Goal: Task Accomplishment & Management: Use online tool/utility

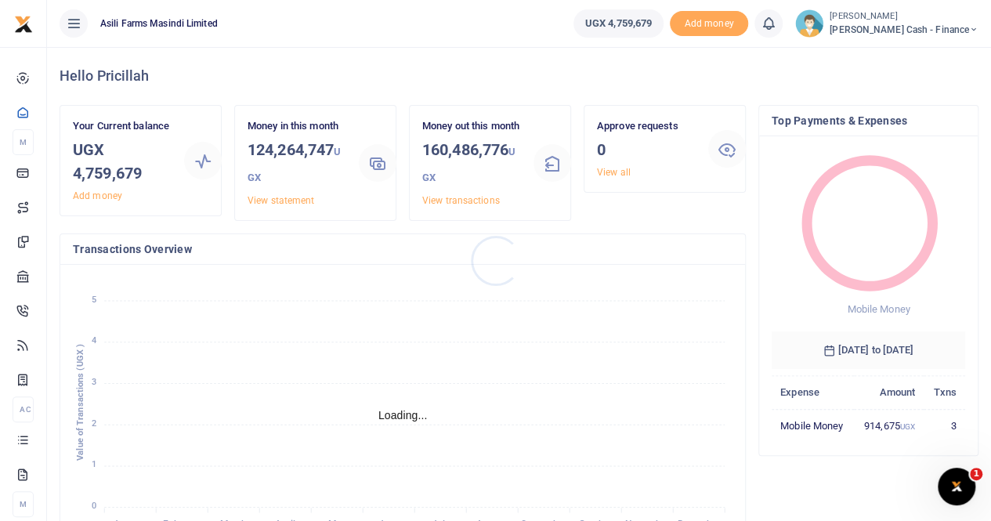
scroll to position [13, 13]
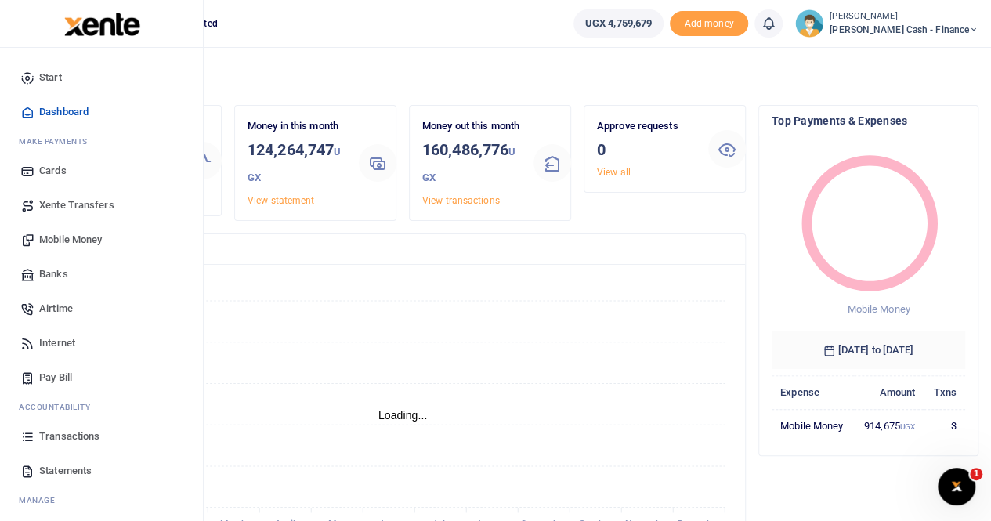
click at [72, 432] on span "Transactions" at bounding box center [69, 437] width 60 height 16
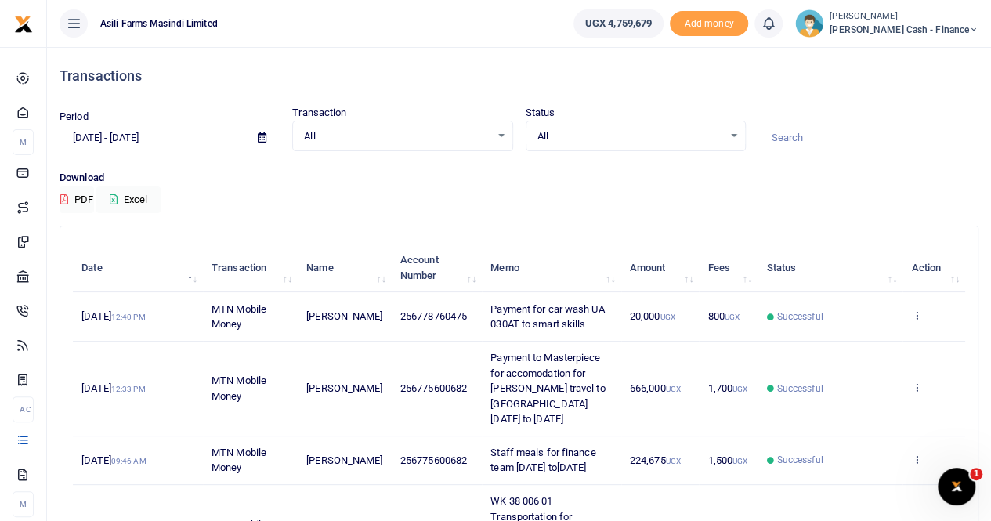
click at [263, 136] on icon at bounding box center [262, 137] width 9 height 10
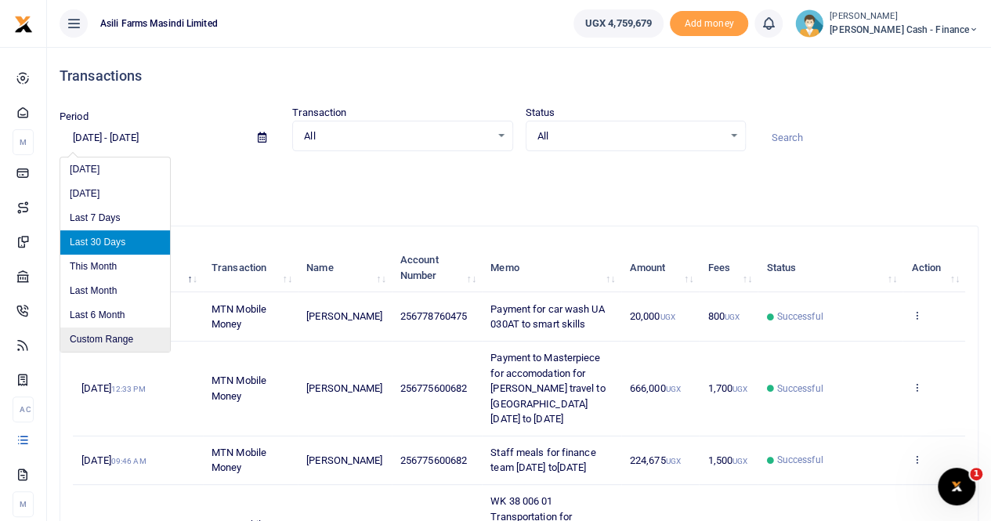
click at [110, 335] on li "Custom Range" at bounding box center [115, 340] width 110 height 24
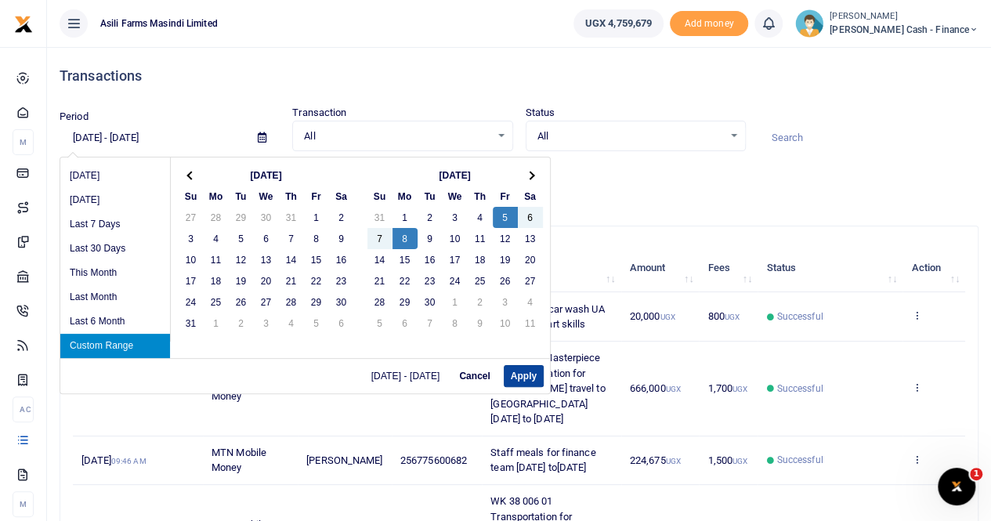
click at [525, 372] on button "Apply" at bounding box center [524, 376] width 40 height 22
type input "09/05/2025 - 09/08/2025"
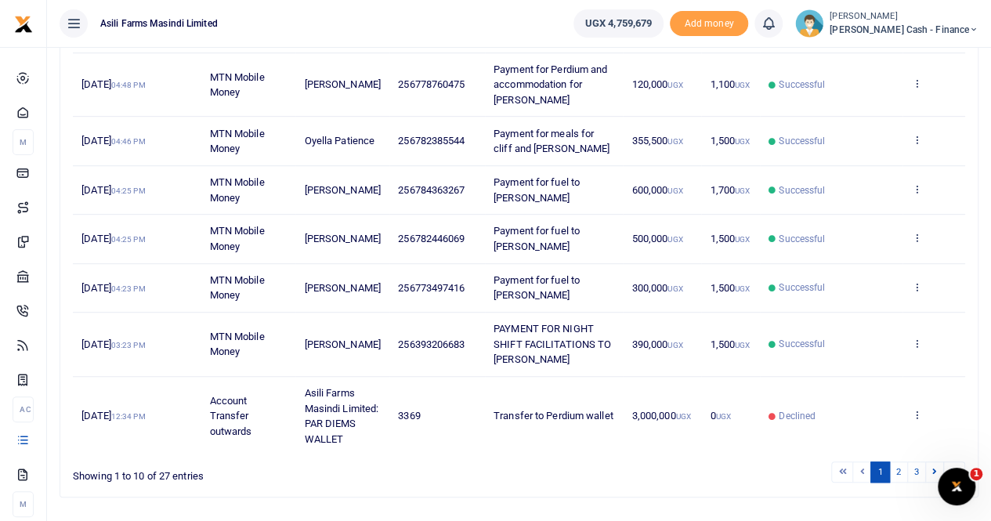
scroll to position [439, 0]
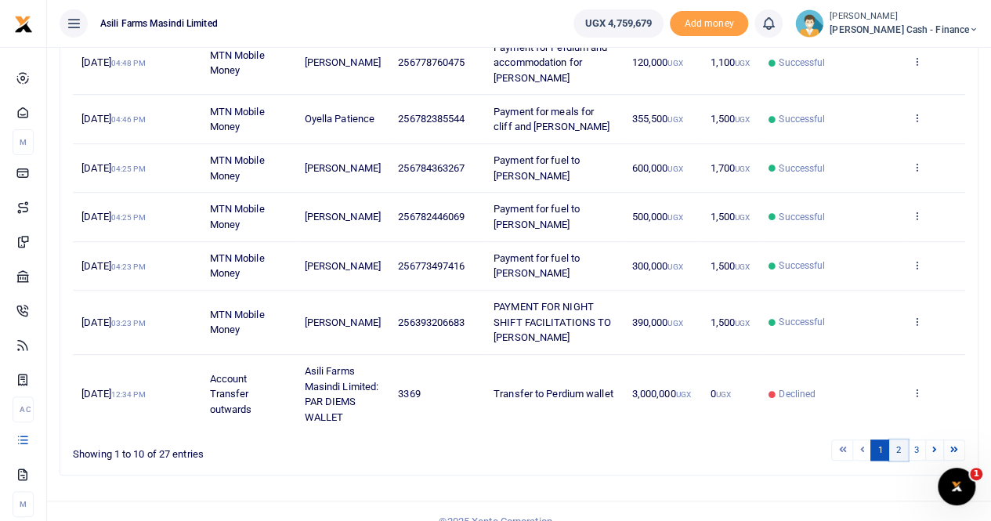
click at [904, 440] on link "2" at bounding box center [899, 450] width 19 height 21
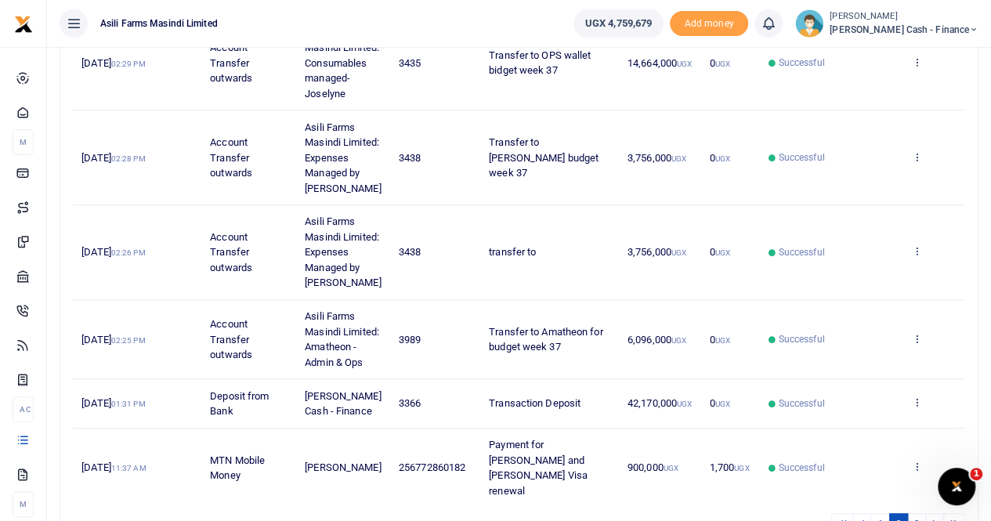
scroll to position [654, 0]
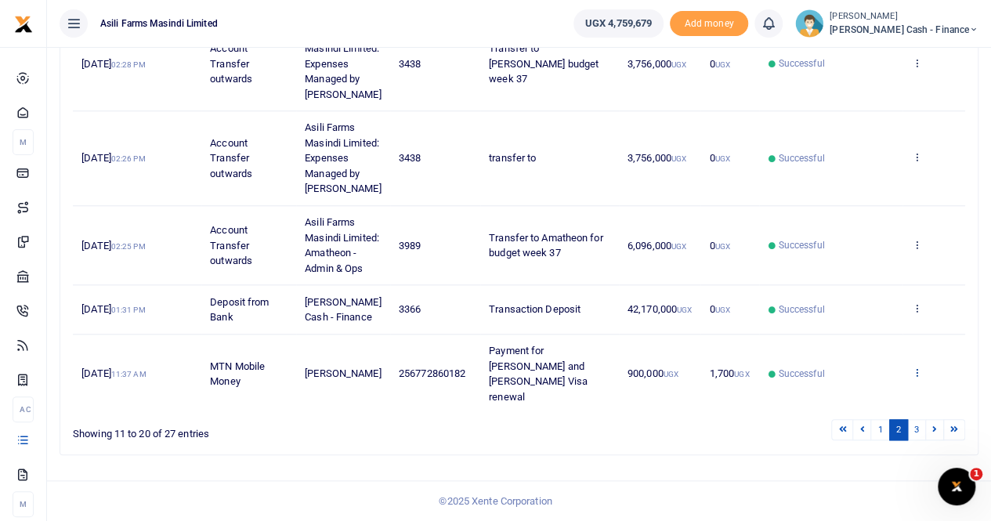
click at [919, 378] on icon at bounding box center [917, 372] width 10 height 11
click at [848, 324] on link "View details" at bounding box center [860, 328] width 124 height 22
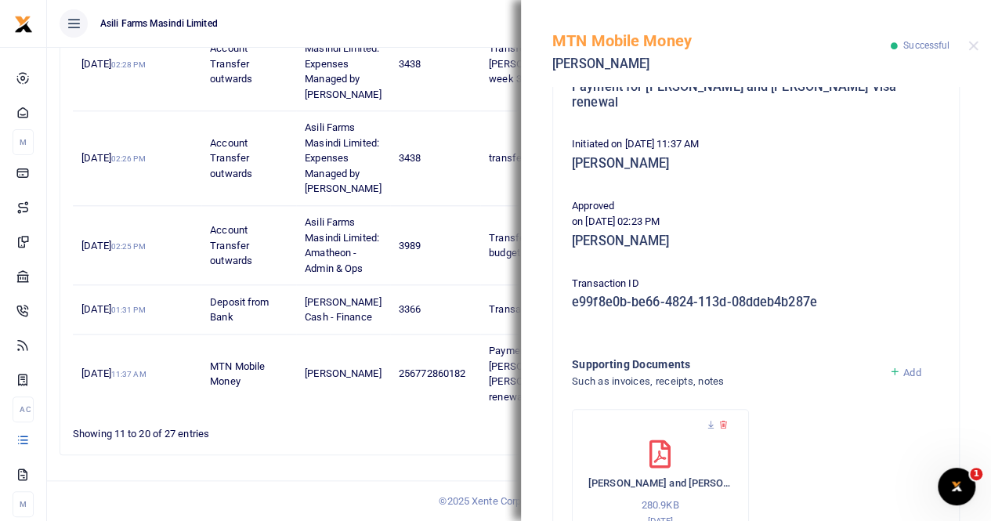
scroll to position [378, 0]
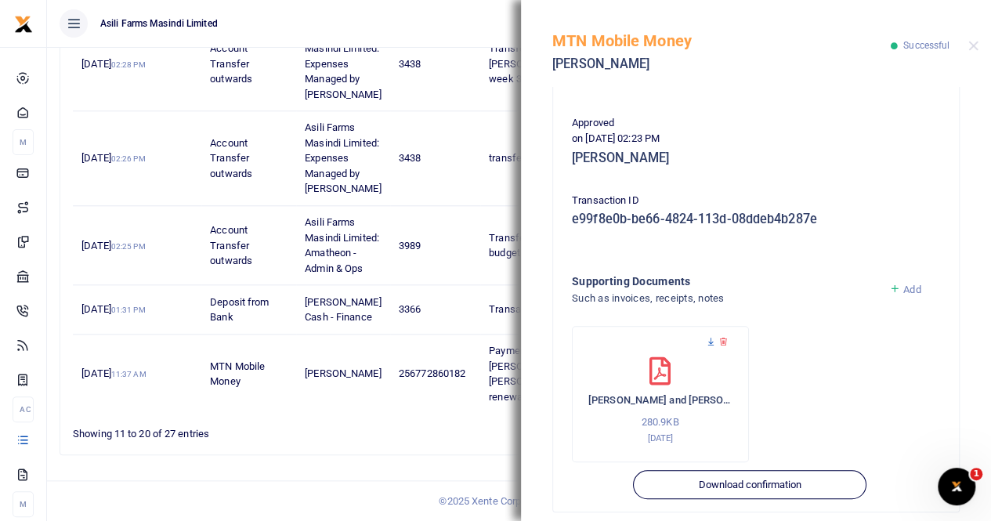
click at [712, 337] on icon at bounding box center [711, 342] width 10 height 10
